Goal: Task Accomplishment & Management: Use online tool/utility

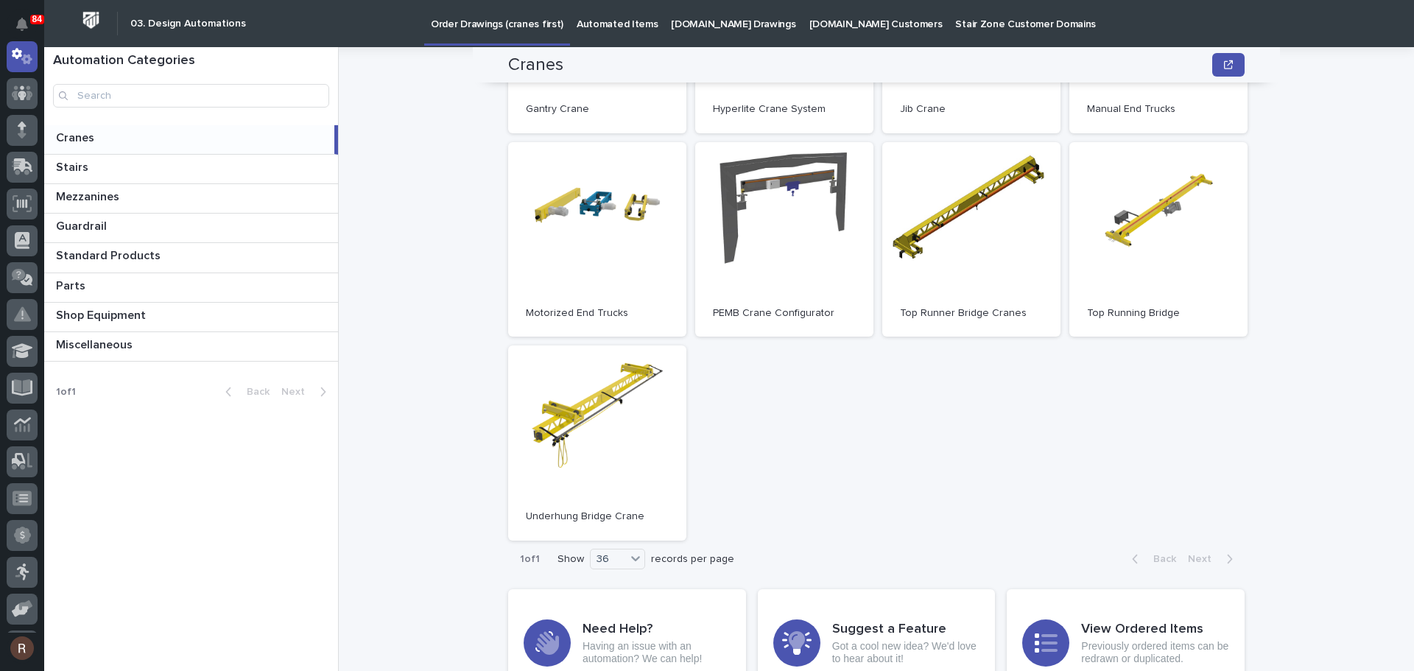
scroll to position [569, 0]
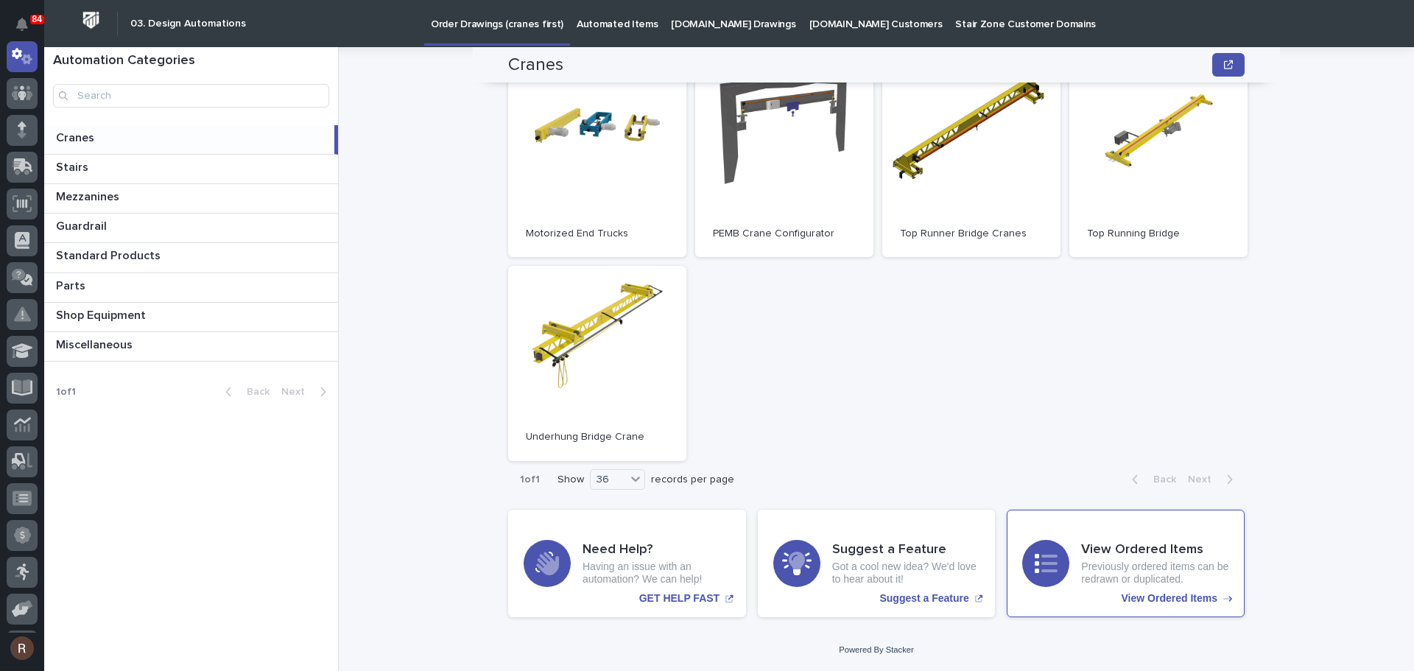
click at [1100, 582] on p "Previously ordered items can be redrawn or duplicated." at bounding box center [1155, 572] width 148 height 25
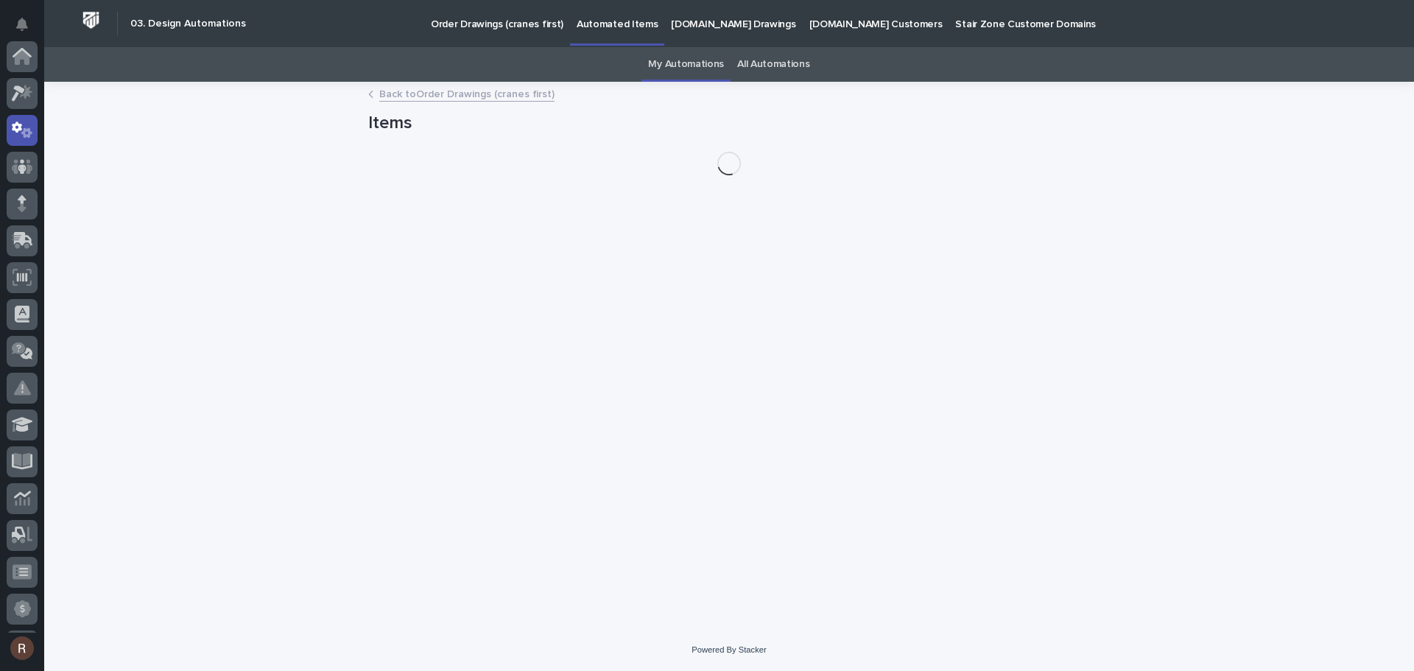
scroll to position [74, 0]
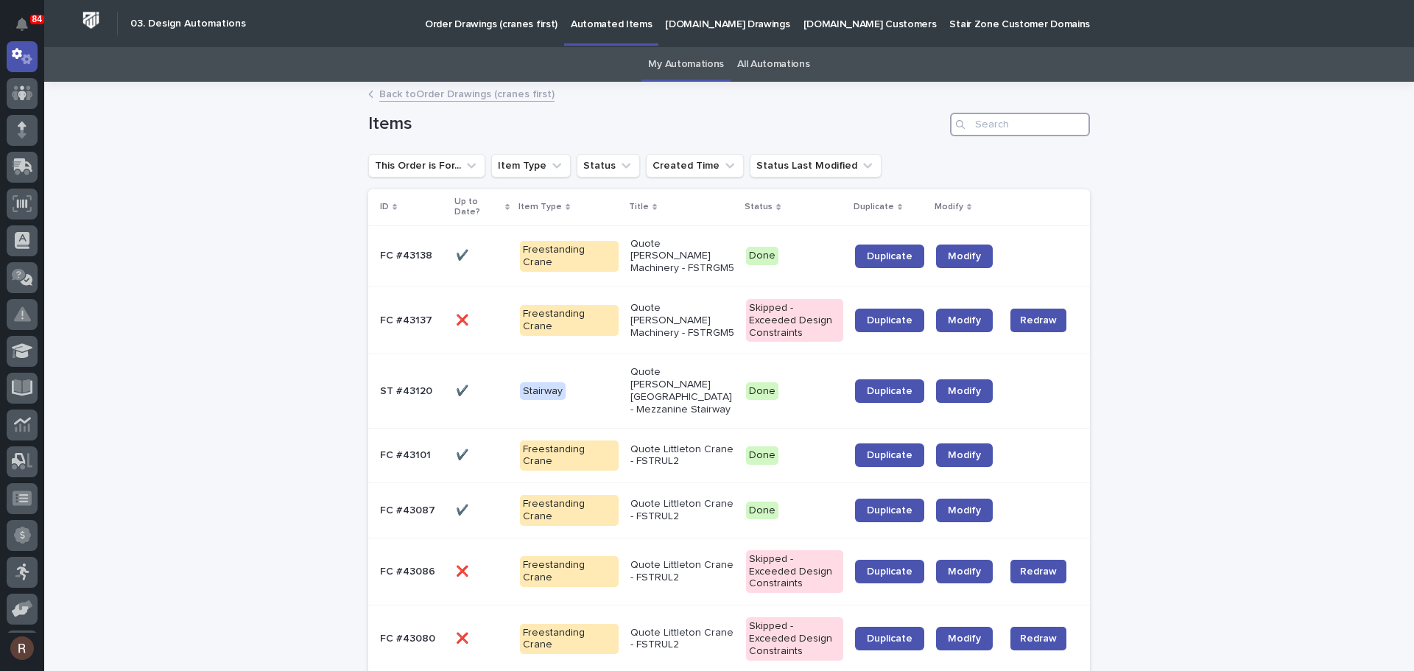
click at [993, 122] on input "Search" at bounding box center [1020, 125] width 140 height 24
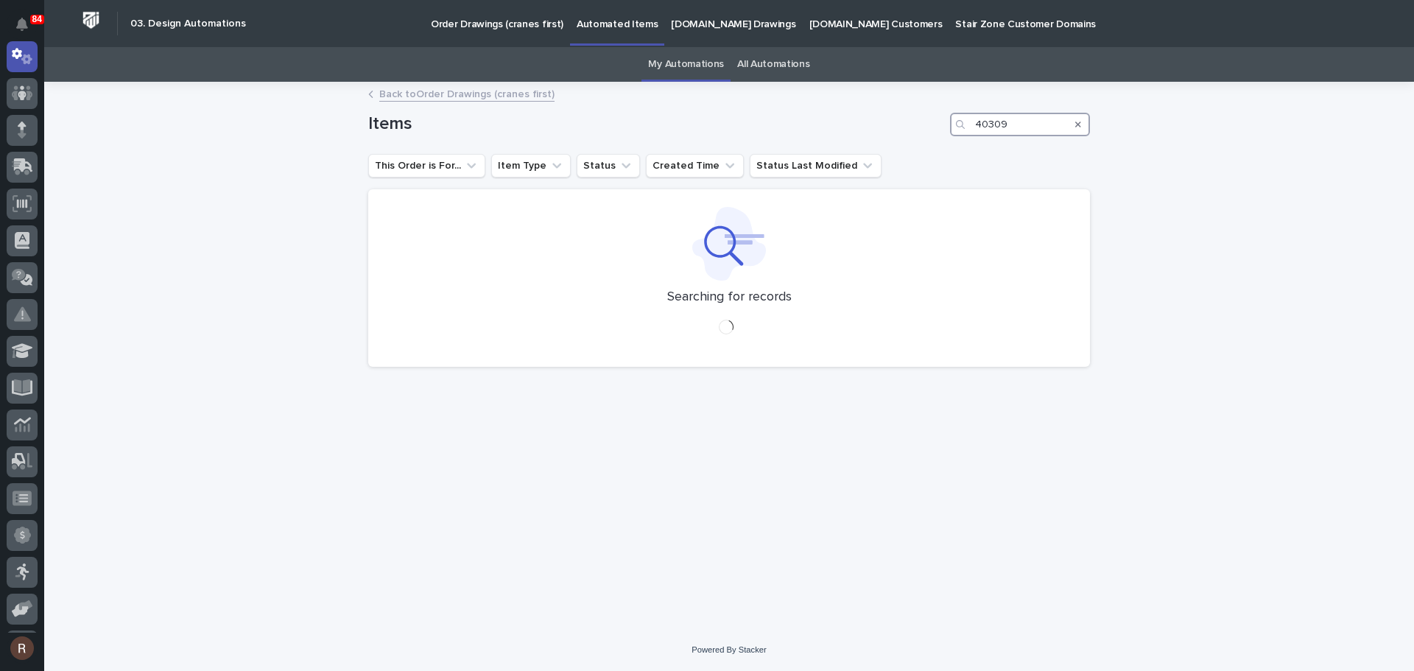
type input "40309"
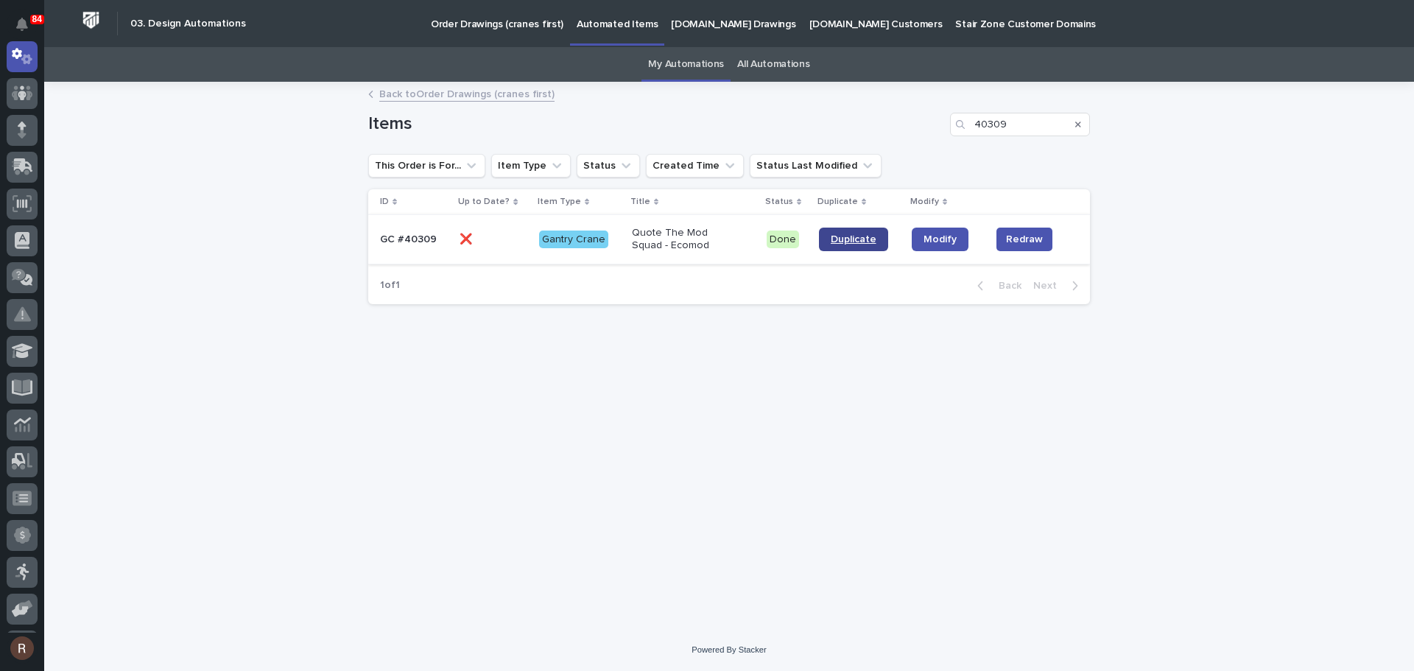
click at [831, 242] on span "Duplicate" at bounding box center [854, 239] width 46 height 10
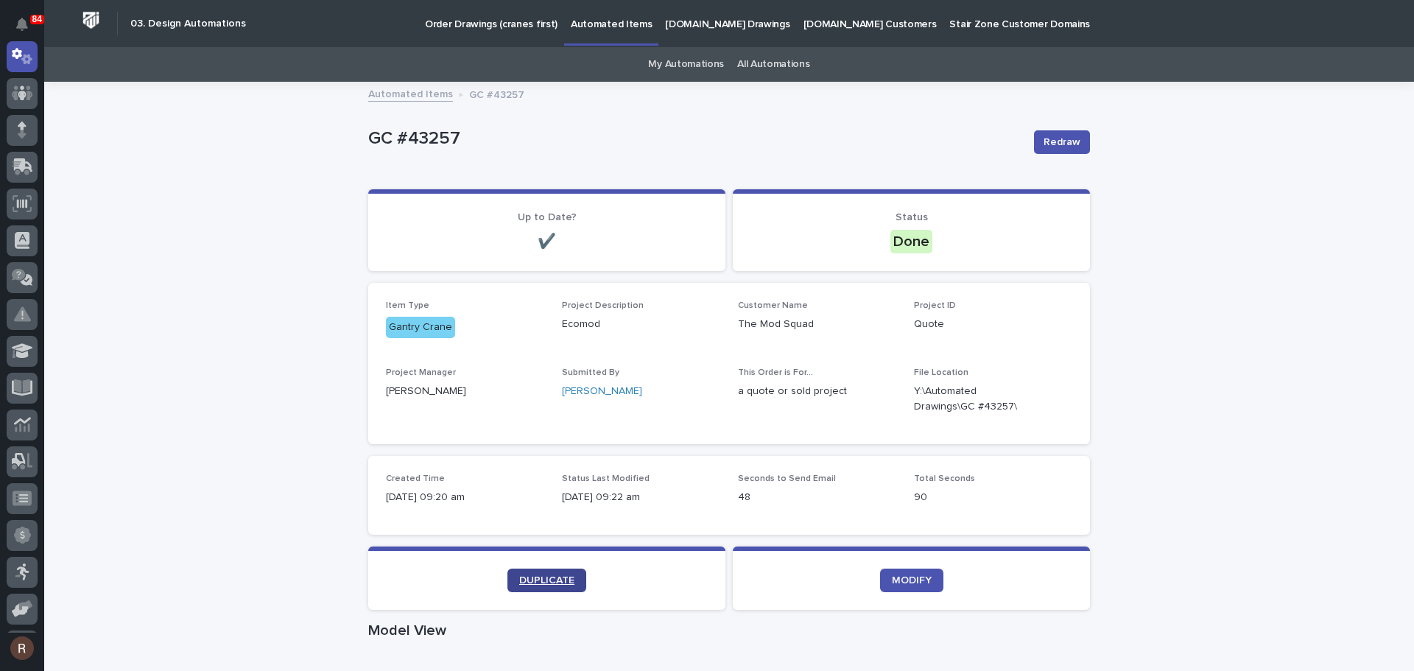
click at [546, 579] on span "DUPLICATE" at bounding box center [546, 580] width 55 height 10
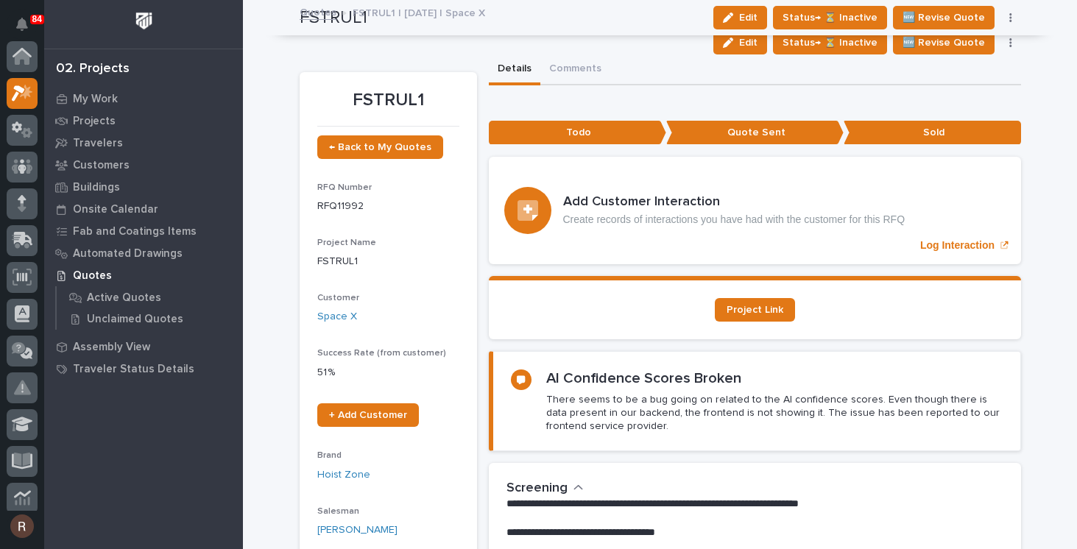
scroll to position [8, 0]
